Goal: Find specific fact: Find specific fact

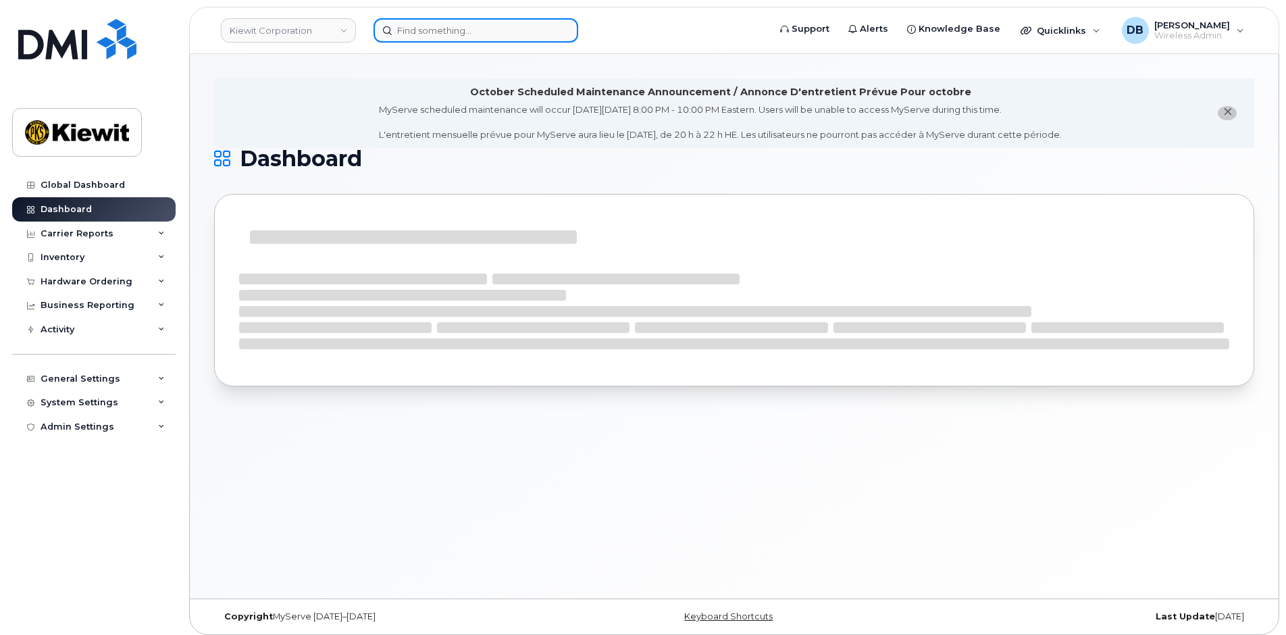
click at [409, 37] on input at bounding box center [476, 30] width 205 height 24
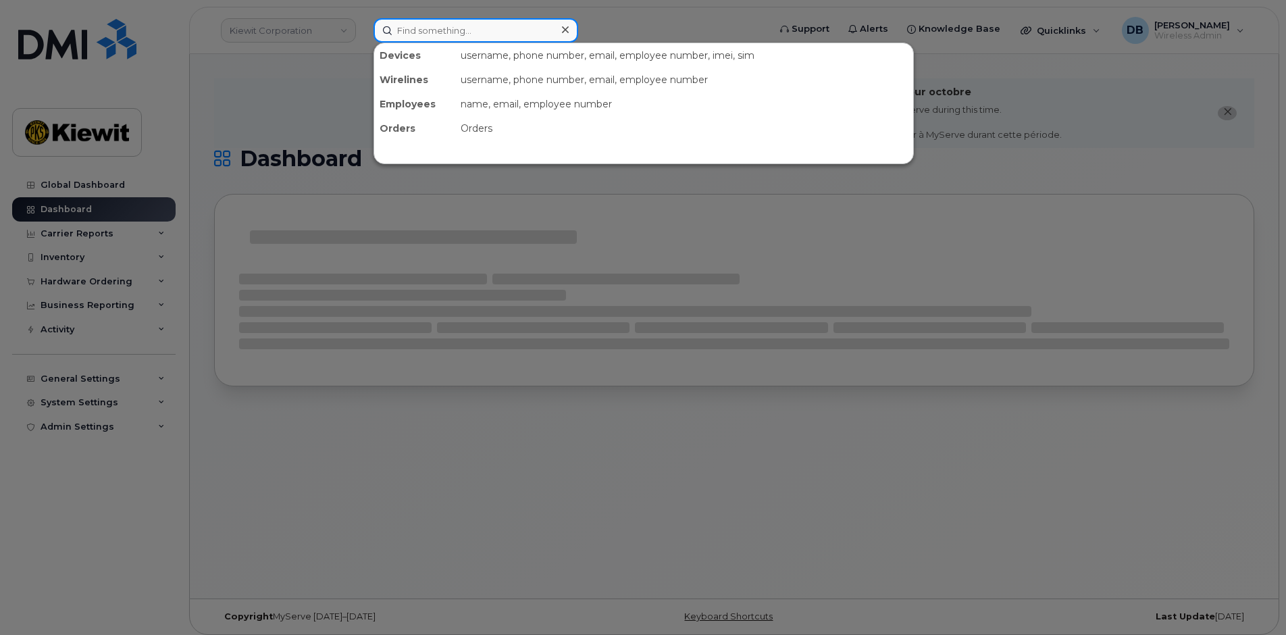
paste input "303.919.1007"
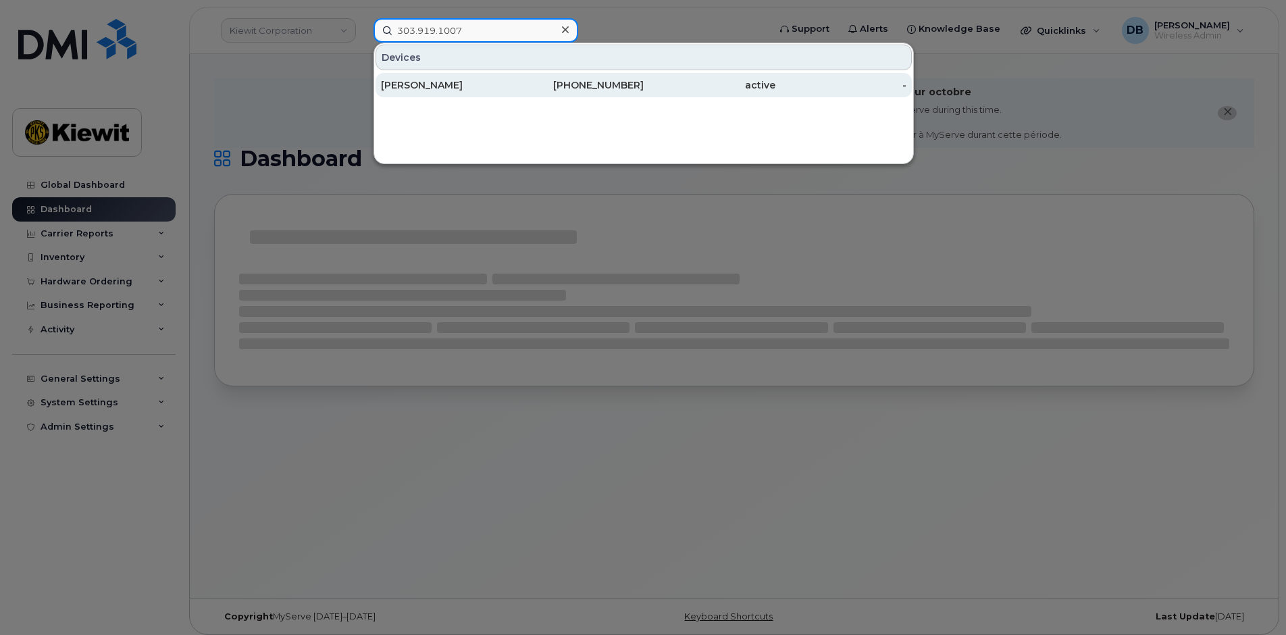
type input "303.919.1007"
click at [424, 79] on div "[PERSON_NAME]" at bounding box center [447, 85] width 132 height 14
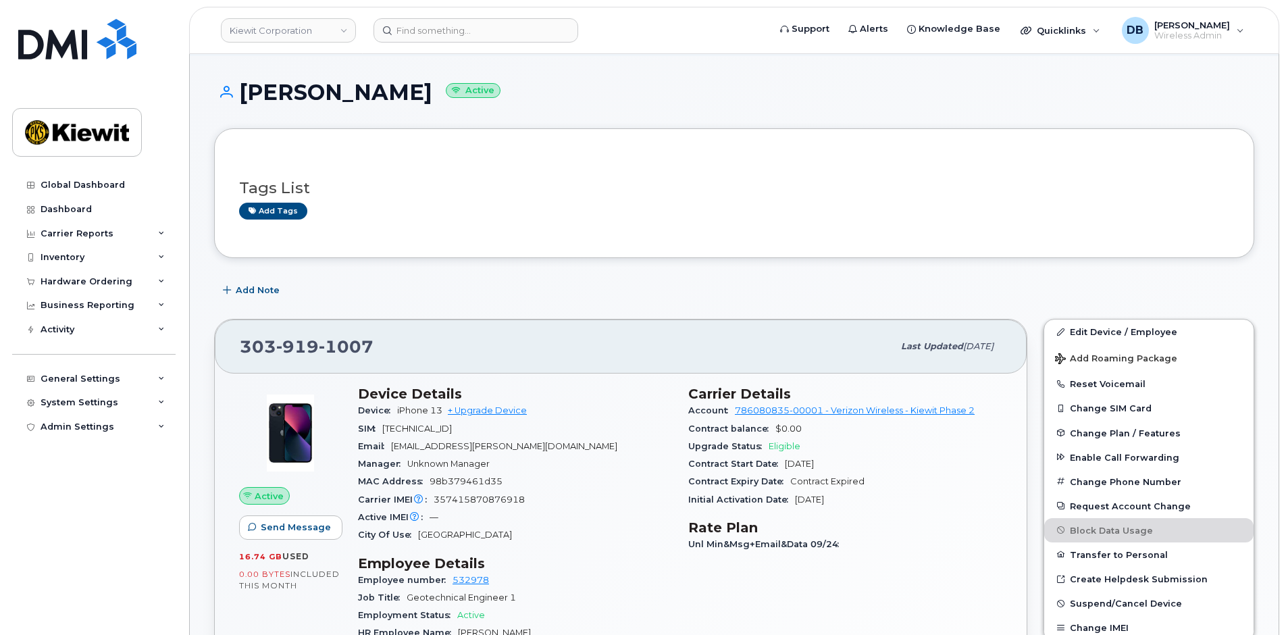
scroll to position [135, 0]
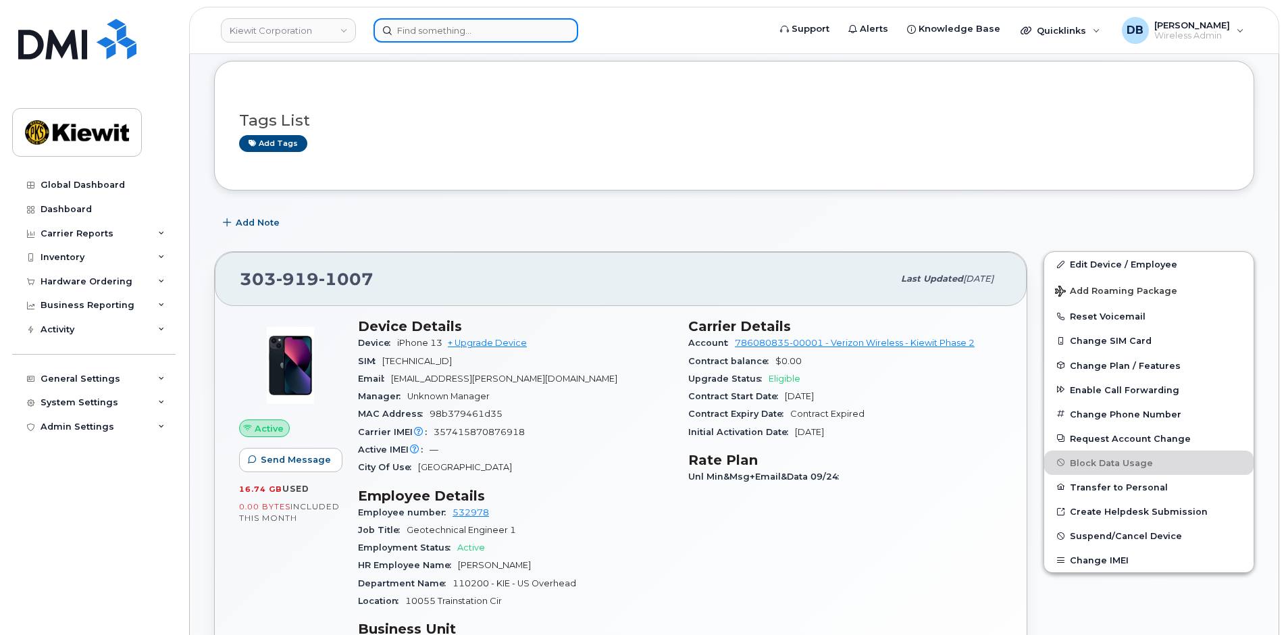
click at [457, 36] on input at bounding box center [476, 30] width 205 height 24
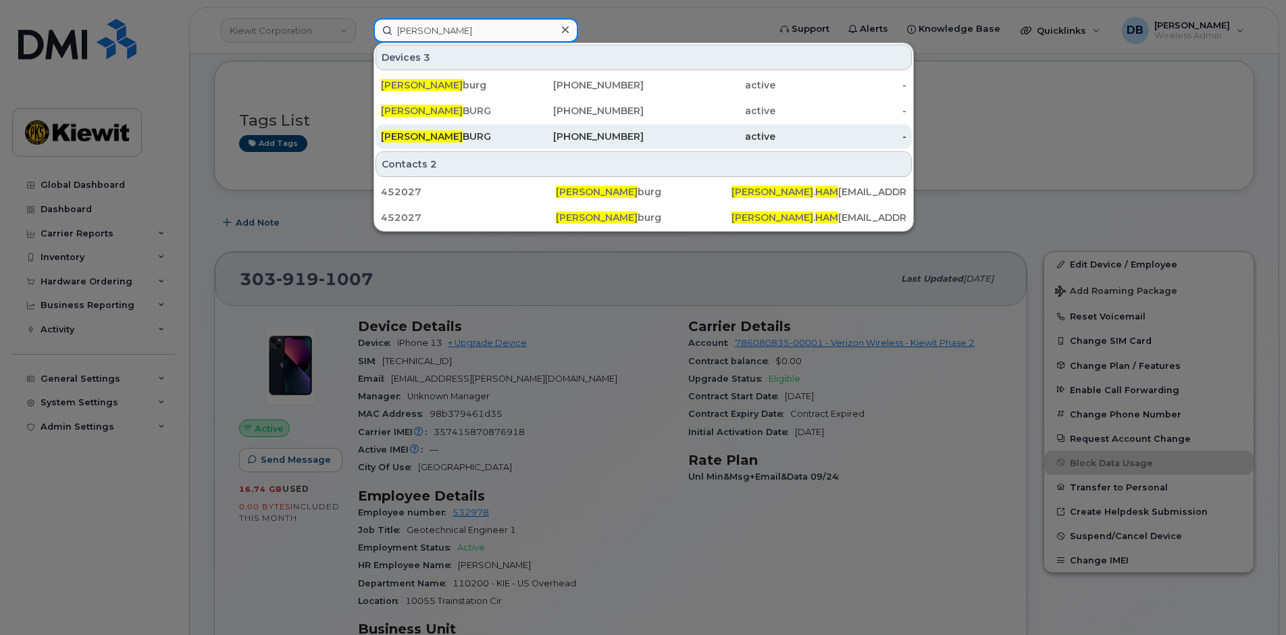
type input "[PERSON_NAME]"
click at [426, 138] on span "TANNER HAM" at bounding box center [422, 136] width 82 height 12
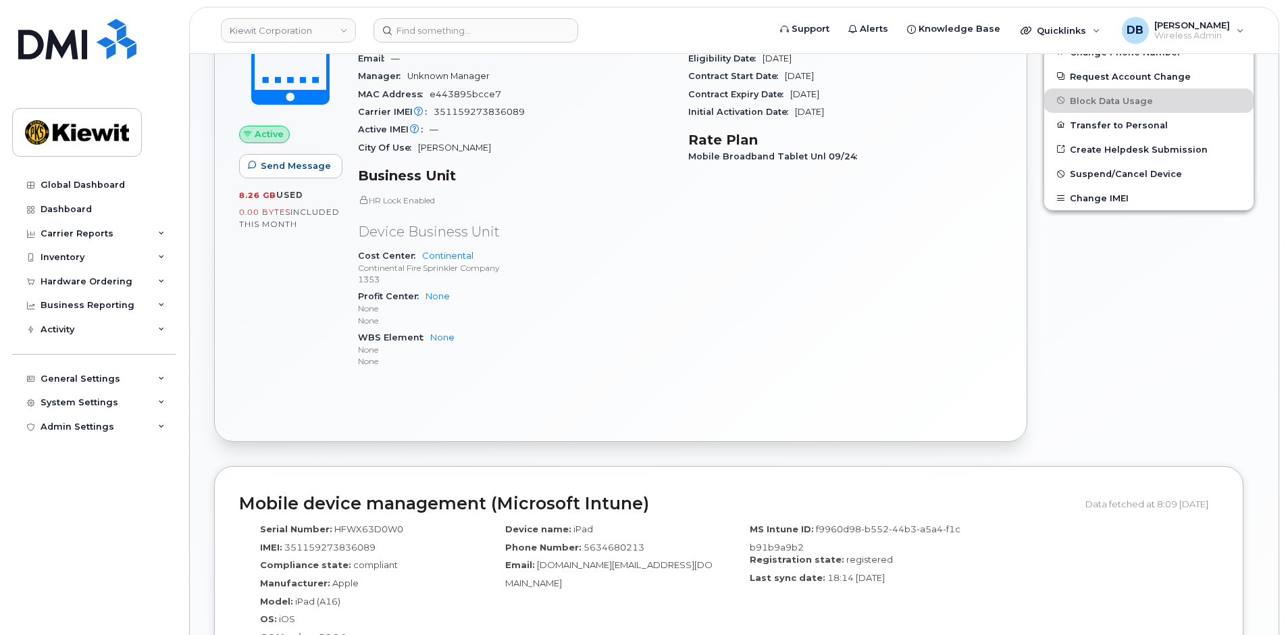
scroll to position [135, 0]
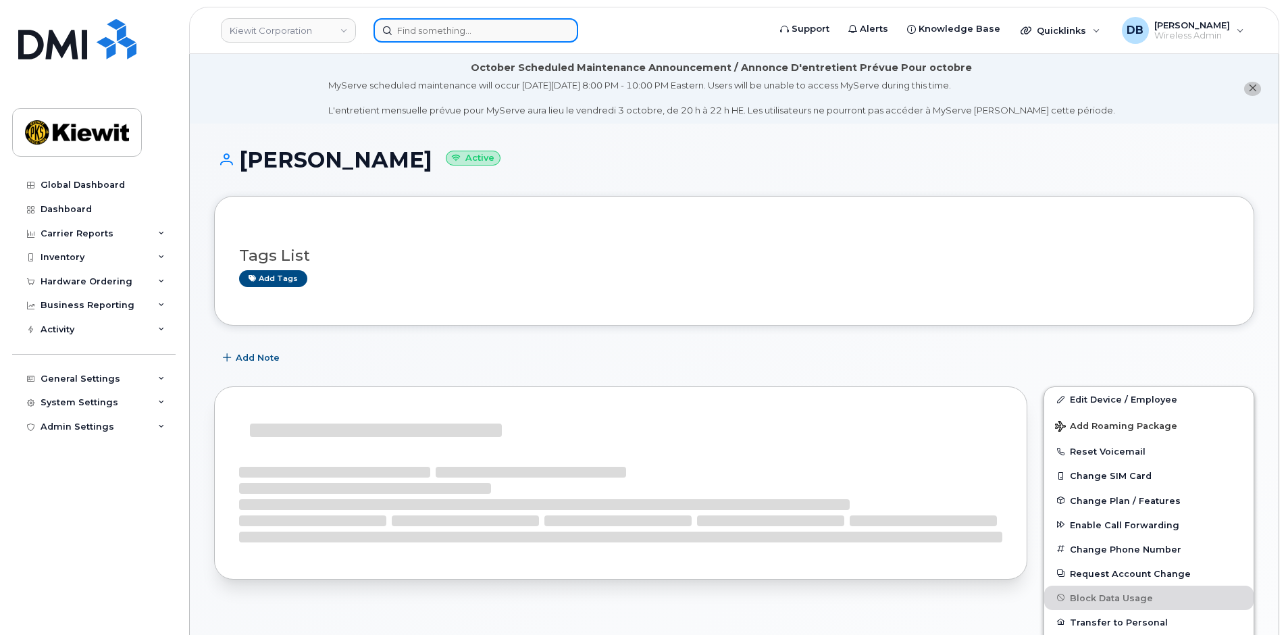
click at [460, 36] on input at bounding box center [476, 30] width 205 height 24
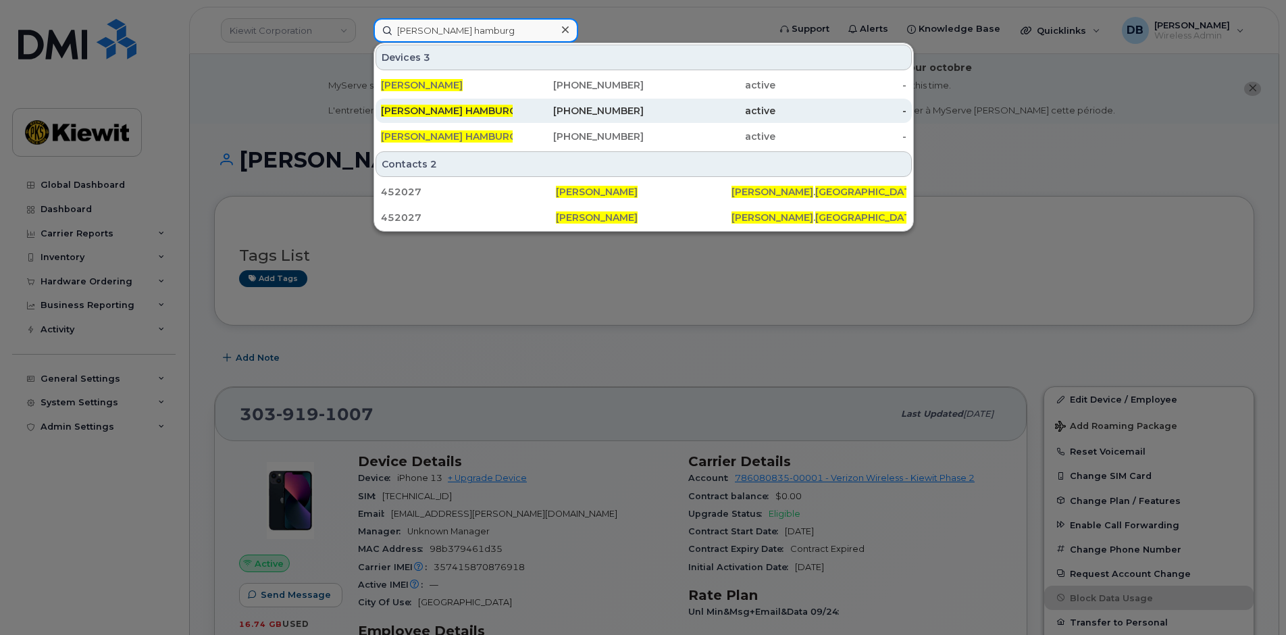
type input "tanner hamburg"
click at [438, 112] on span "TANNER HAMBURG" at bounding box center [449, 111] width 136 height 12
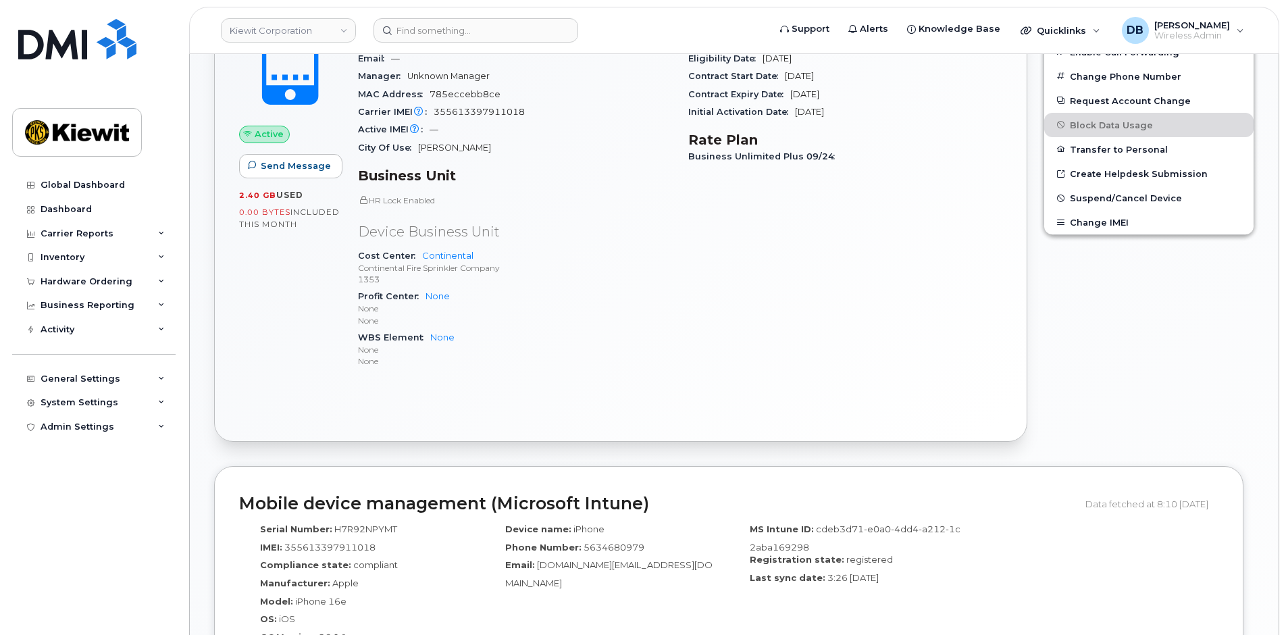
scroll to position [203, 0]
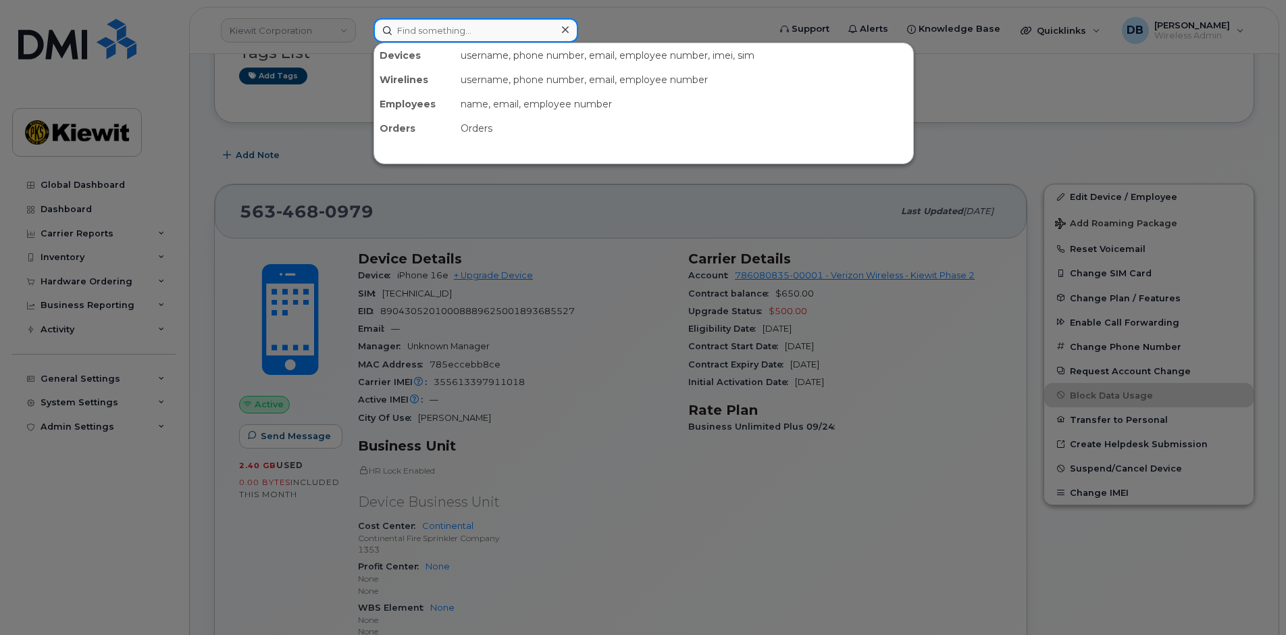
click at [459, 38] on input at bounding box center [476, 30] width 205 height 24
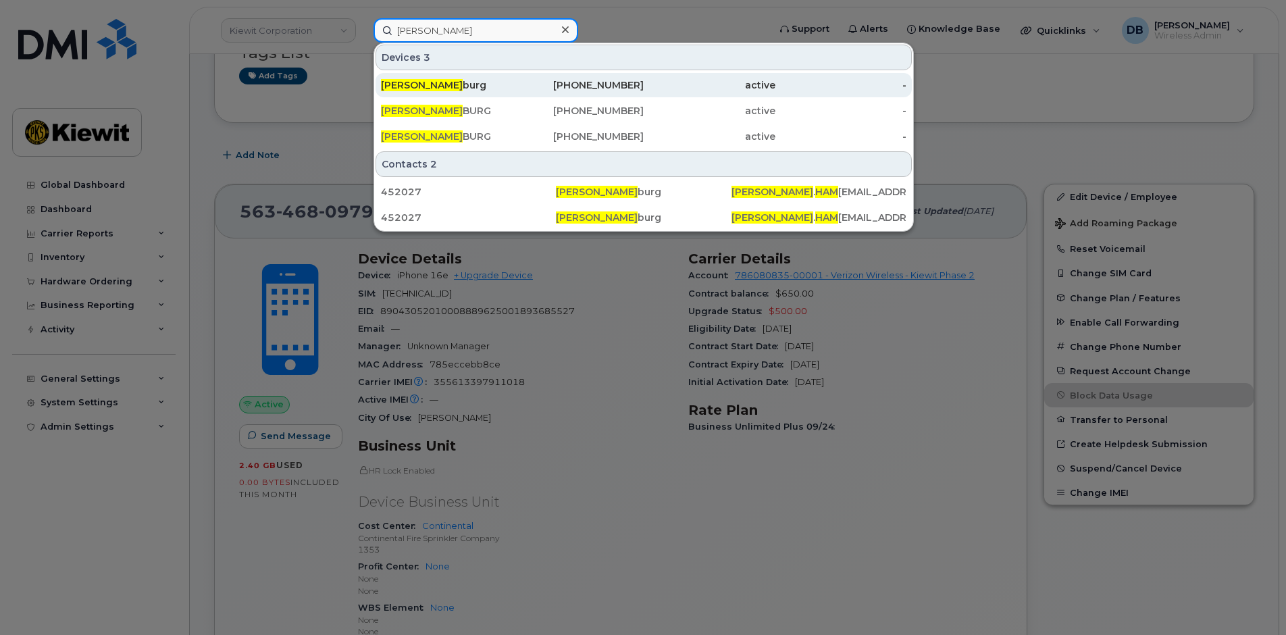
type input "[PERSON_NAME]"
click at [419, 85] on span "[PERSON_NAME]" at bounding box center [422, 85] width 82 height 12
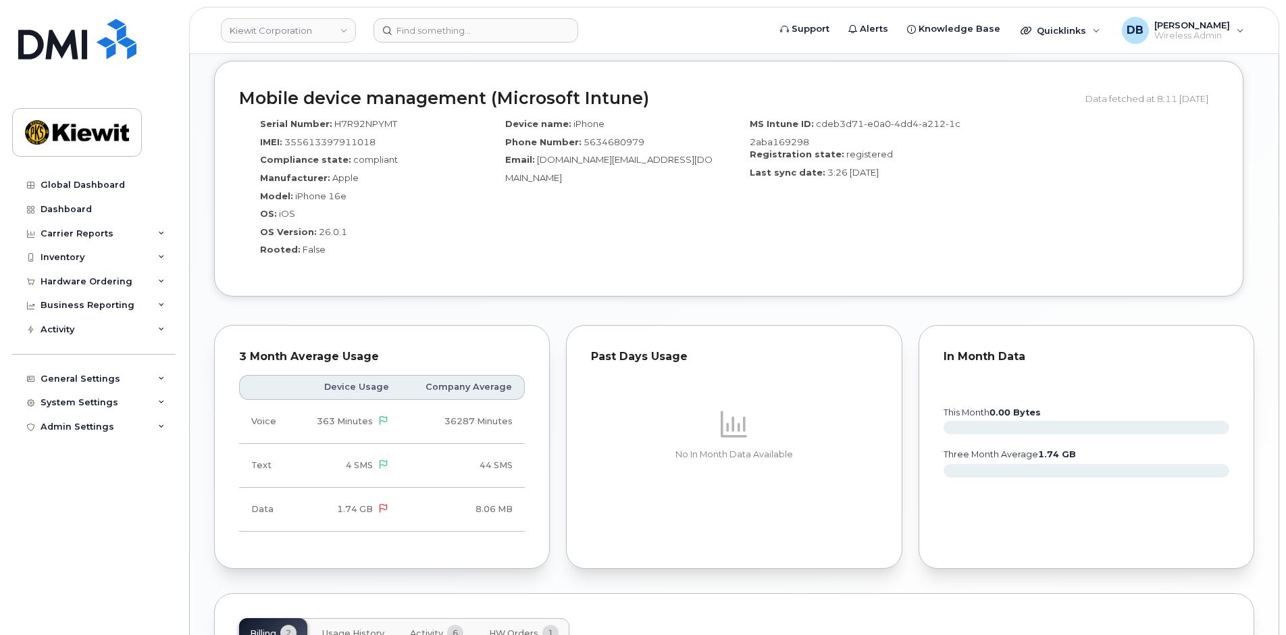
scroll to position [1105, 0]
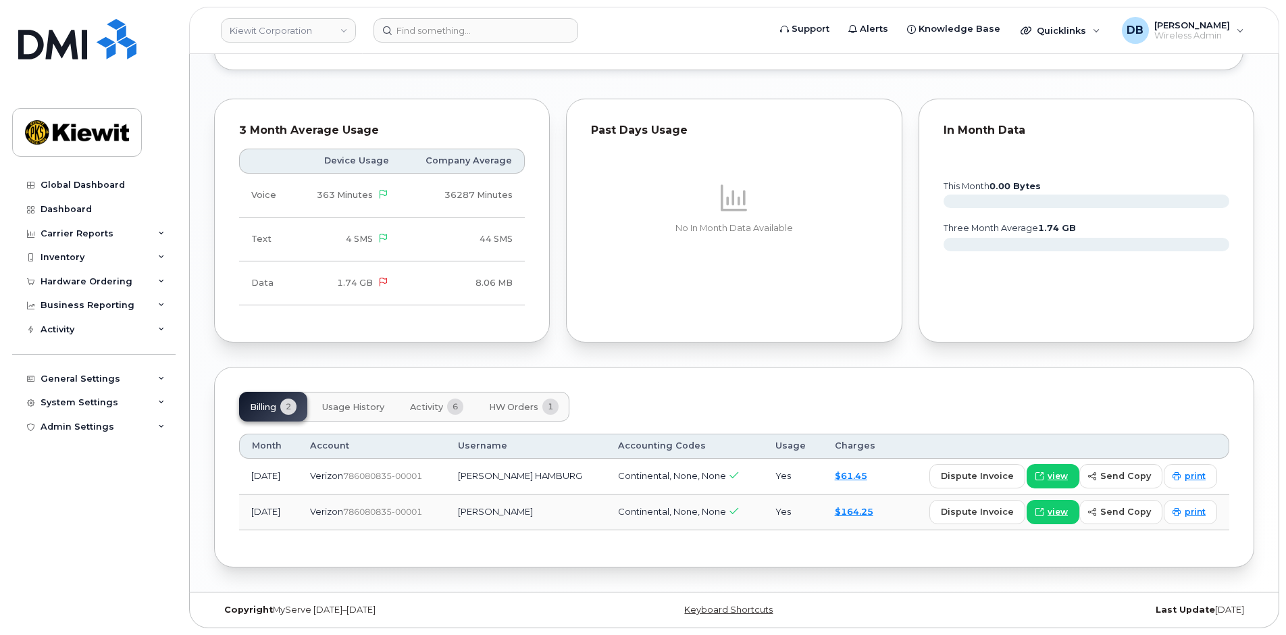
click at [512, 406] on span "HW Orders" at bounding box center [513, 407] width 49 height 11
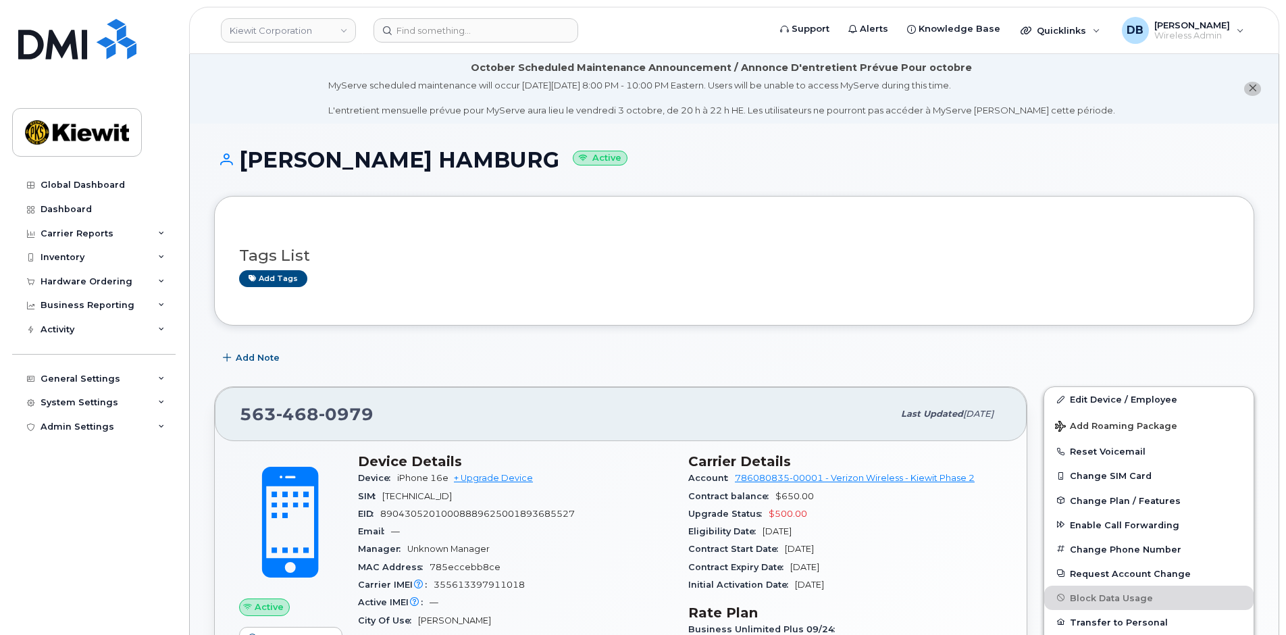
scroll to position [270, 0]
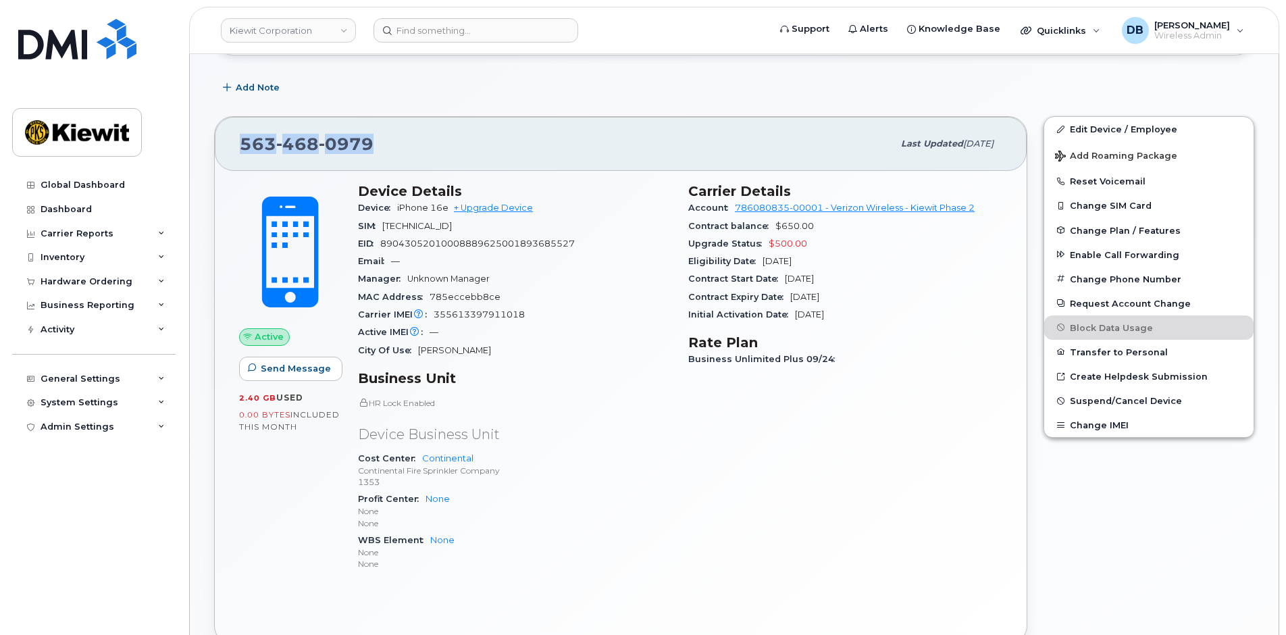
drag, startPoint x: 371, startPoint y: 140, endPoint x: 234, endPoint y: 136, distance: 136.5
click at [234, 136] on div "563 468 0979 Last updated Sep 06, 2025" at bounding box center [621, 144] width 812 height 54
copy span "563 468 0979"
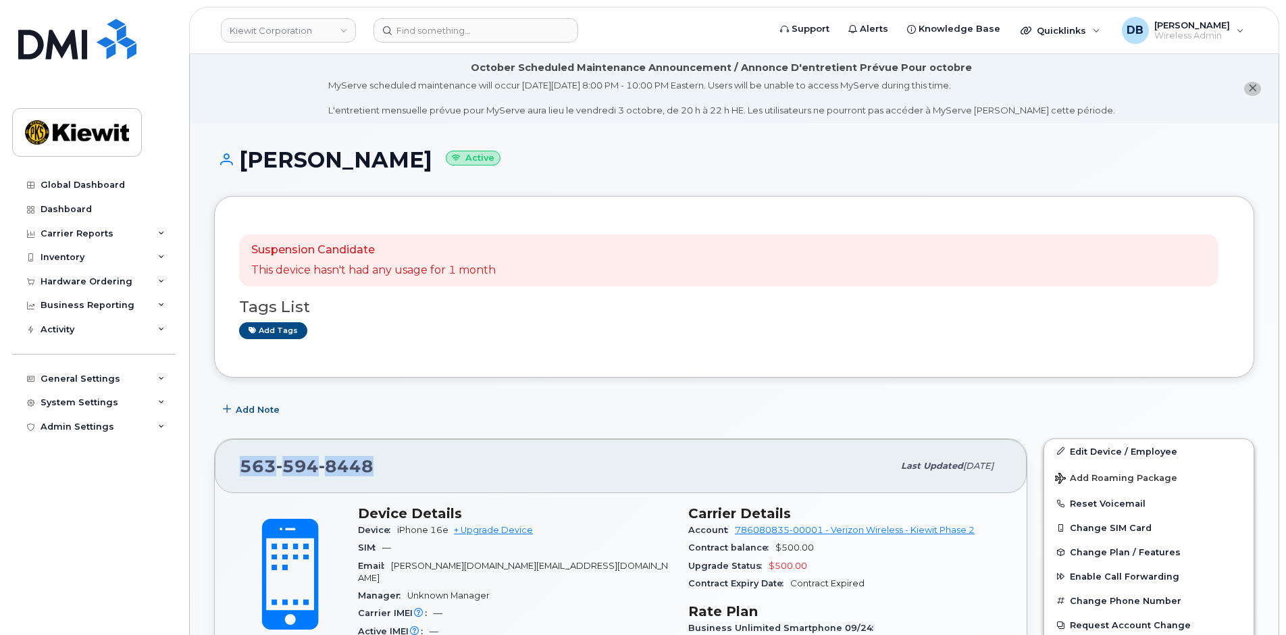
drag, startPoint x: 390, startPoint y: 470, endPoint x: 220, endPoint y: 465, distance: 170.3
click at [220, 465] on div "[PHONE_NUMBER] Last updated [DATE]" at bounding box center [621, 466] width 812 height 54
copy span "[PHONE_NUMBER]"
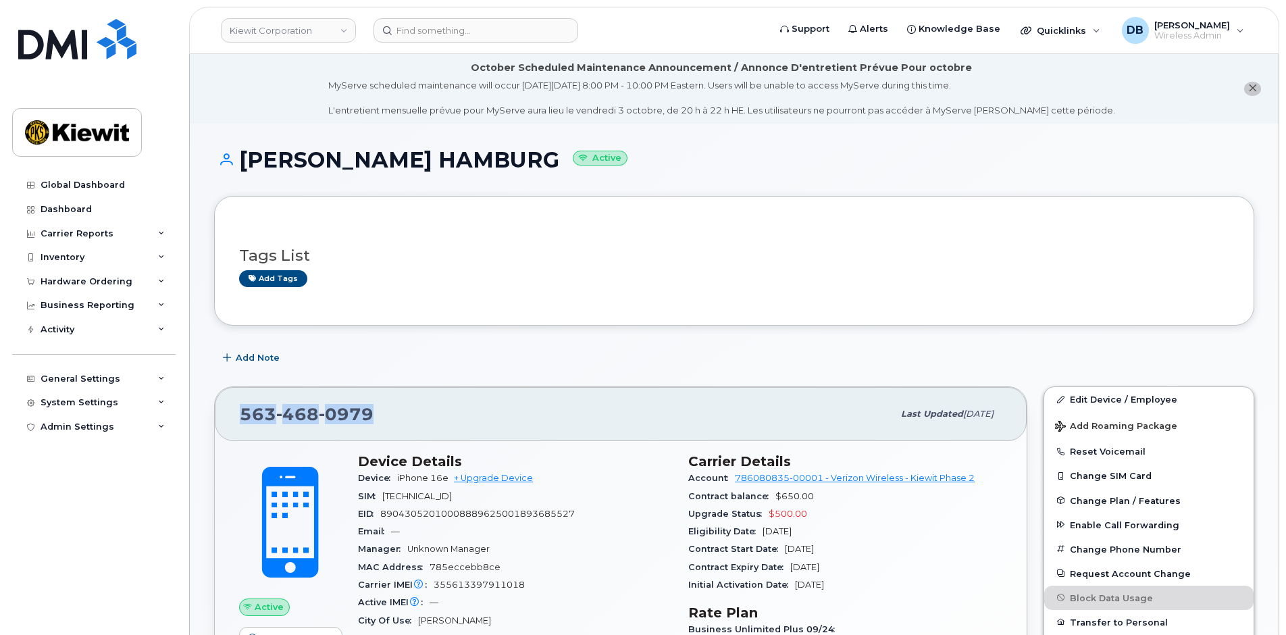
drag, startPoint x: 384, startPoint y: 414, endPoint x: 240, endPoint y: 405, distance: 144.2
click at [240, 405] on div "563 468 0979" at bounding box center [566, 414] width 653 height 28
copy span "563 468 0979"
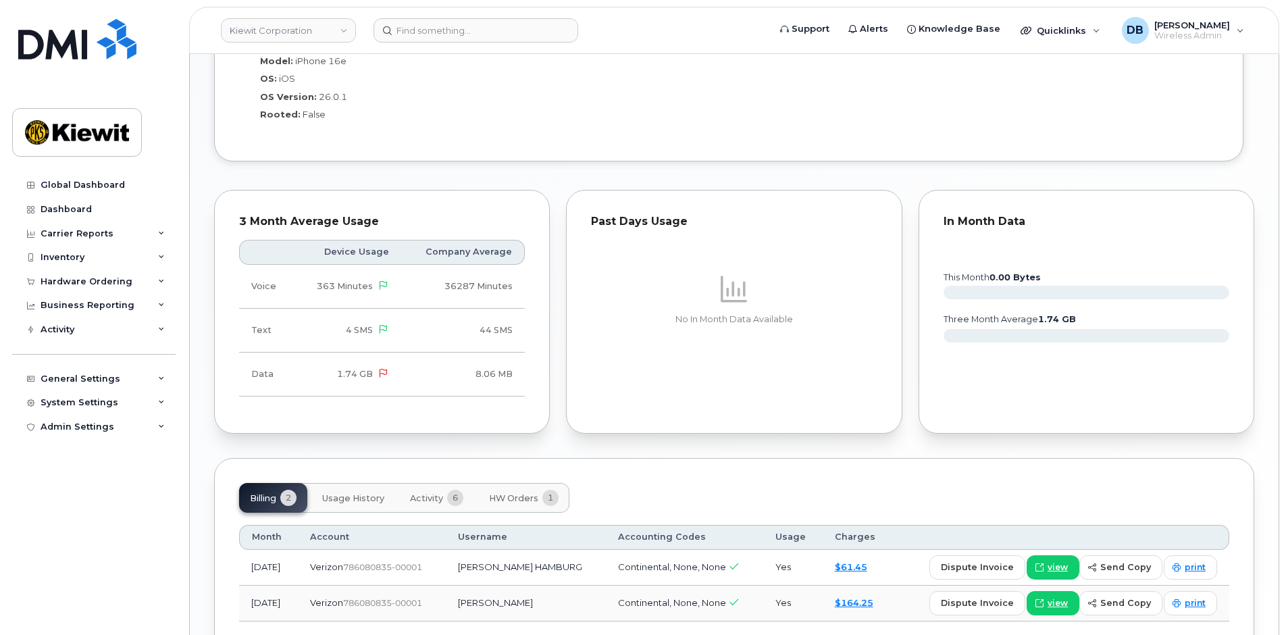
scroll to position [1105, 0]
